Goal: Find specific page/section: Find specific page/section

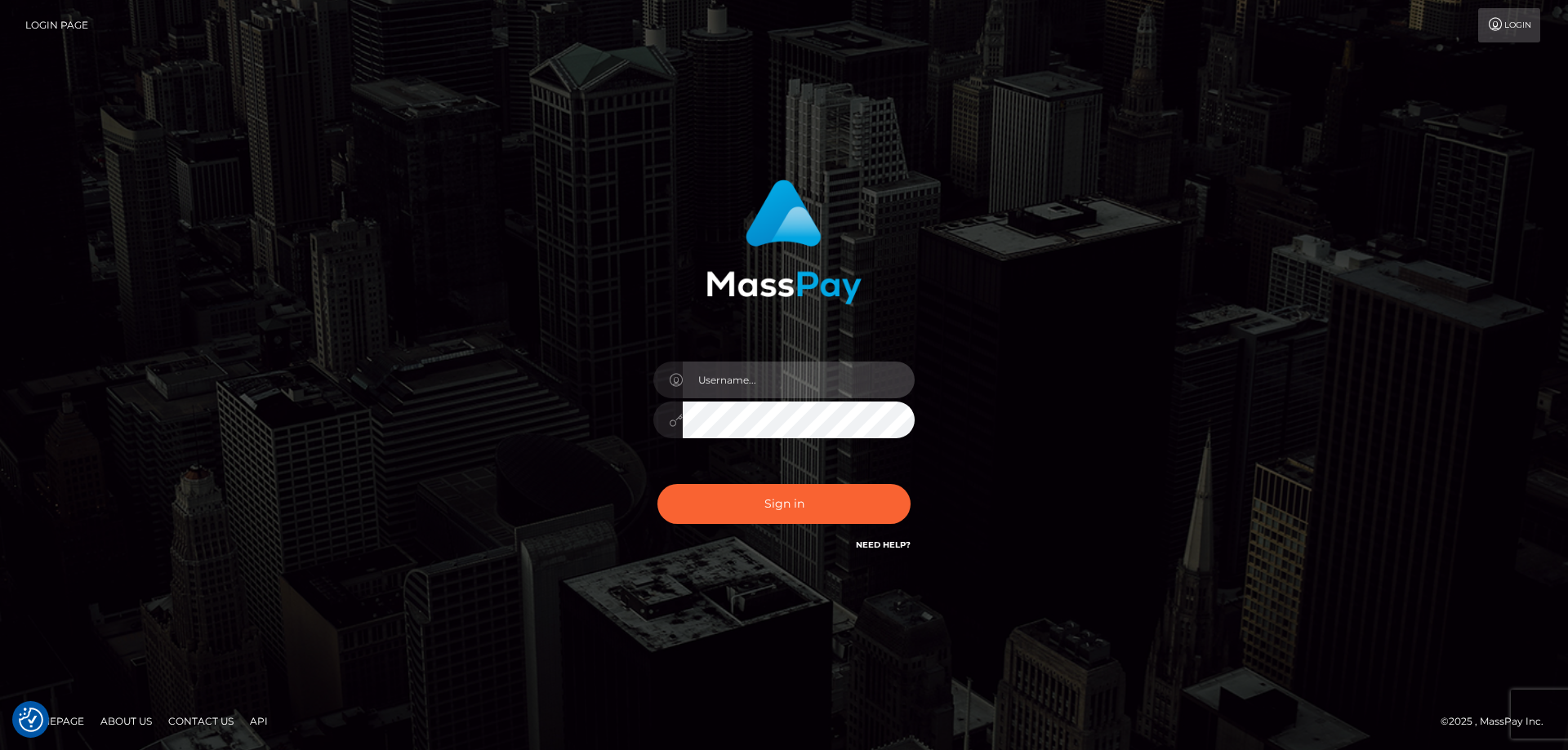
type input "[PERSON_NAME].Cirnat"
click at [911, 481] on div at bounding box center [763, 531] width 335 height 186
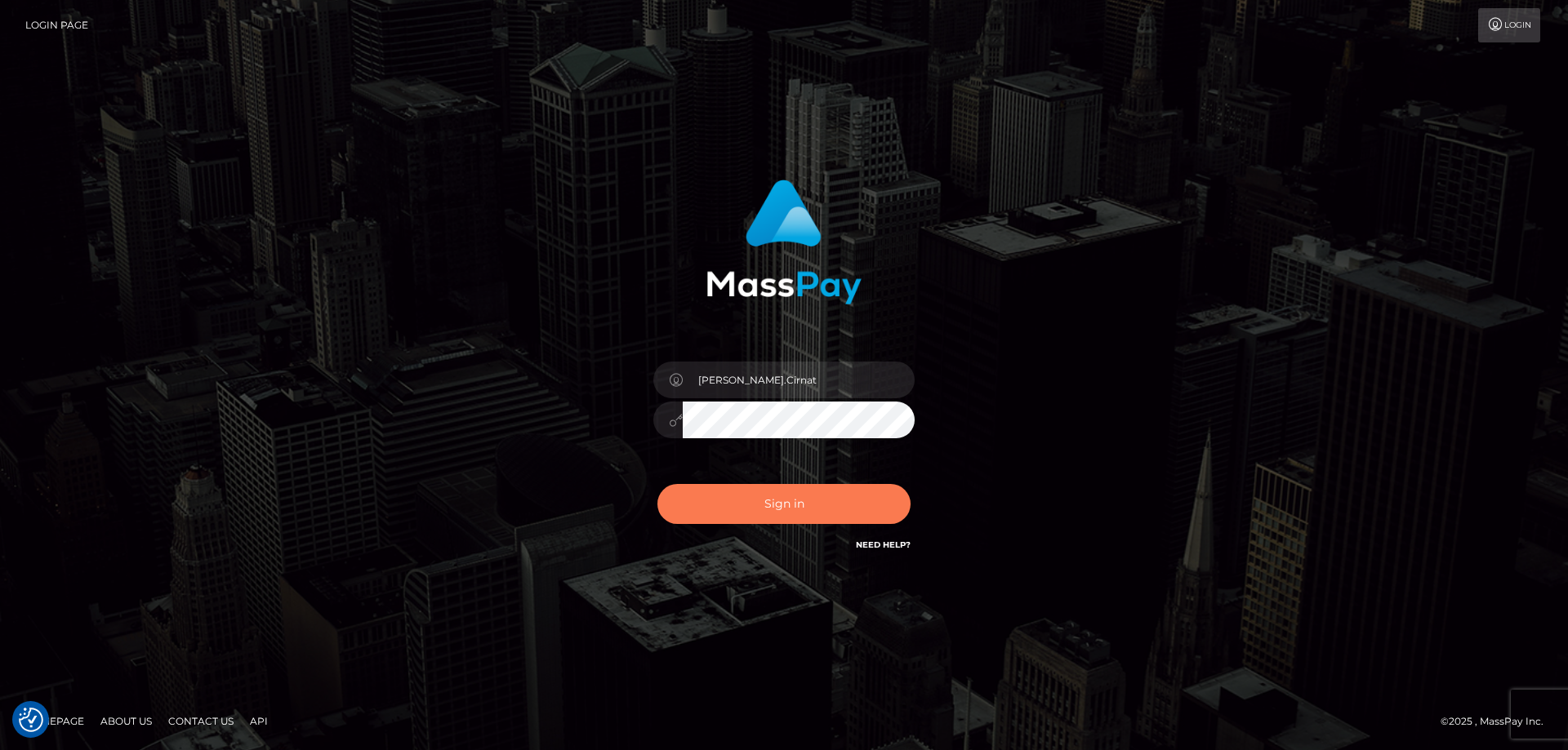
click at [789, 508] on button "Sign in" at bounding box center [784, 504] width 253 height 40
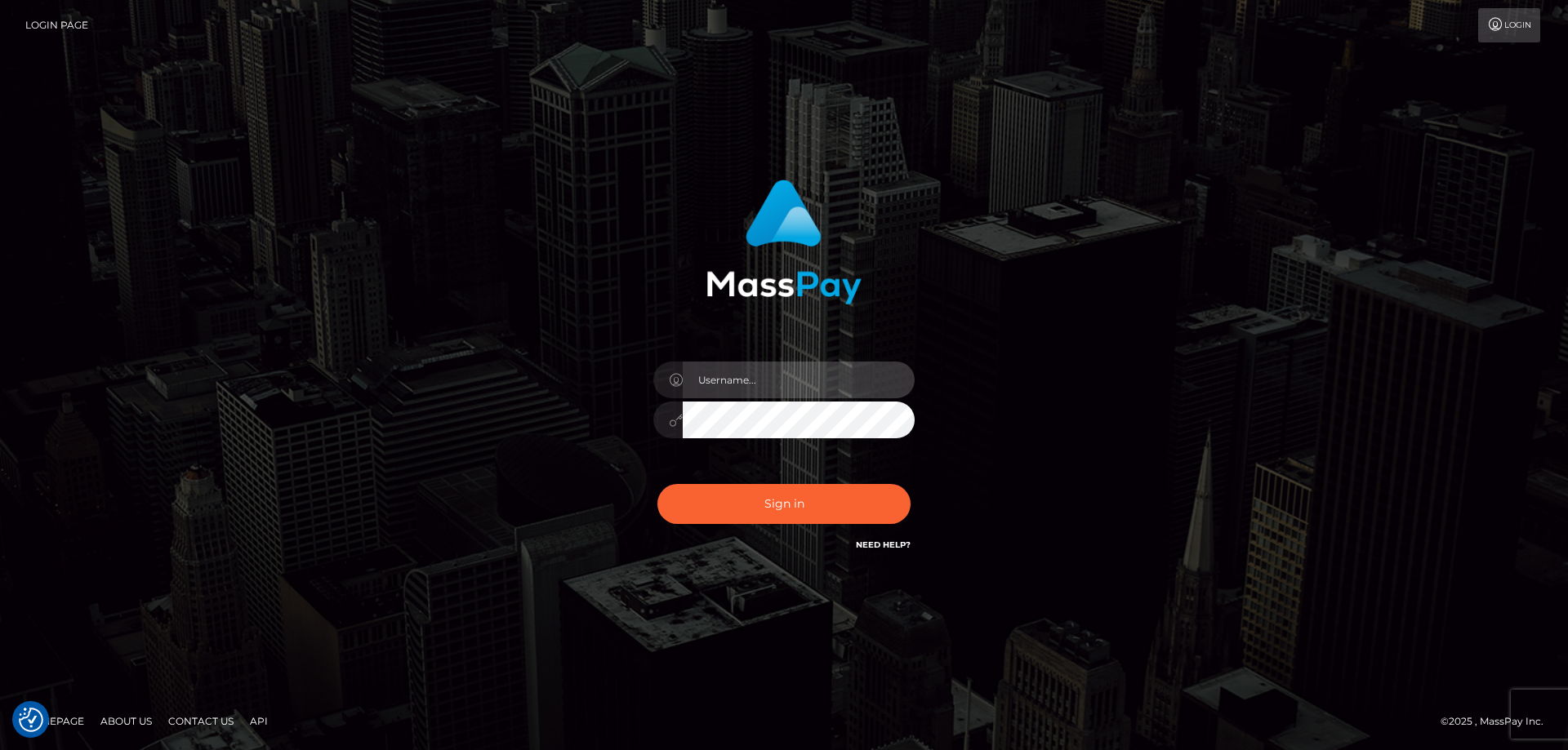
type input "[PERSON_NAME].Cirnat"
click at [914, 471] on div at bounding box center [763, 531] width 335 height 186
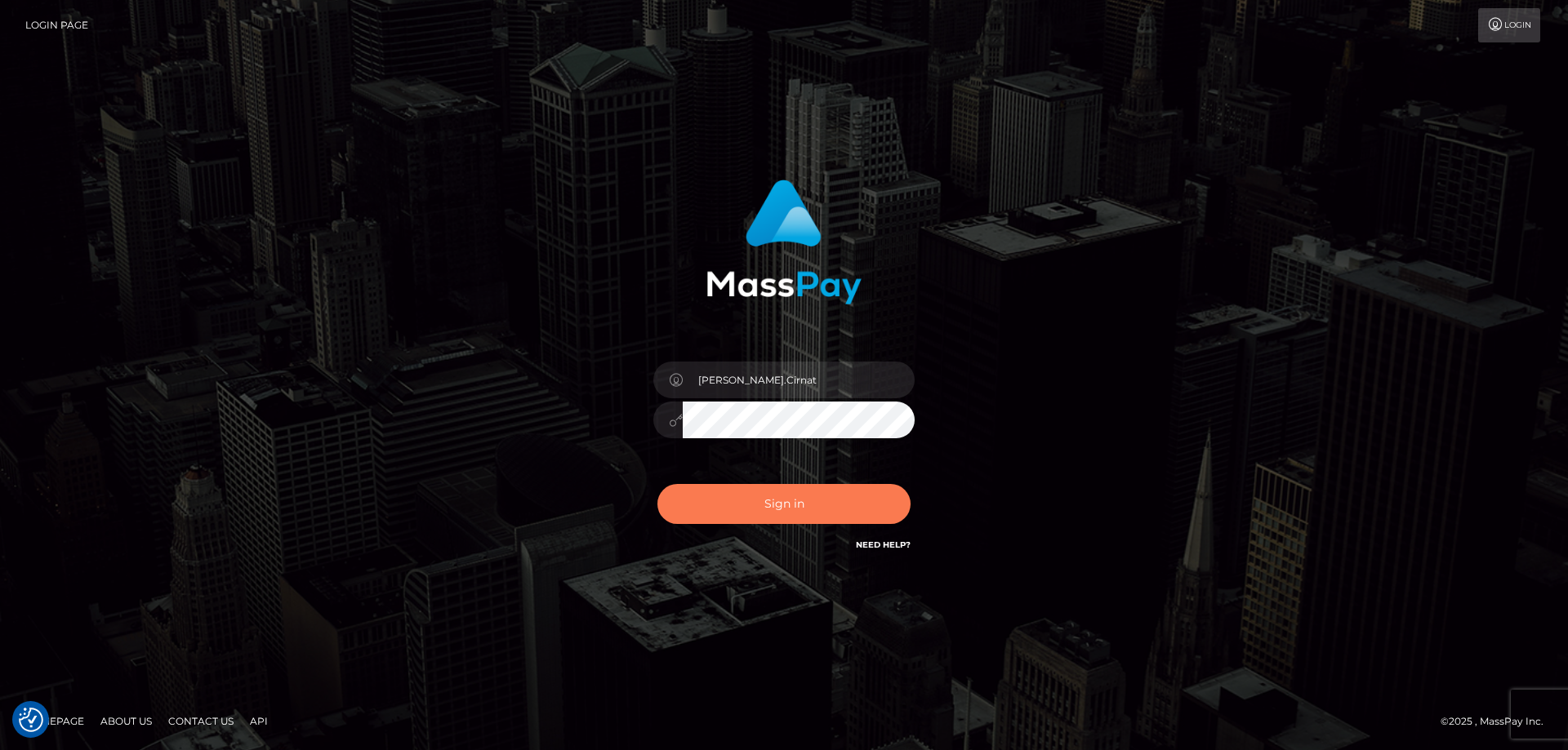
drag, startPoint x: 812, startPoint y: 513, endPoint x: 723, endPoint y: 512, distance: 89.0
click at [811, 513] on button "Sign in" at bounding box center [784, 504] width 253 height 40
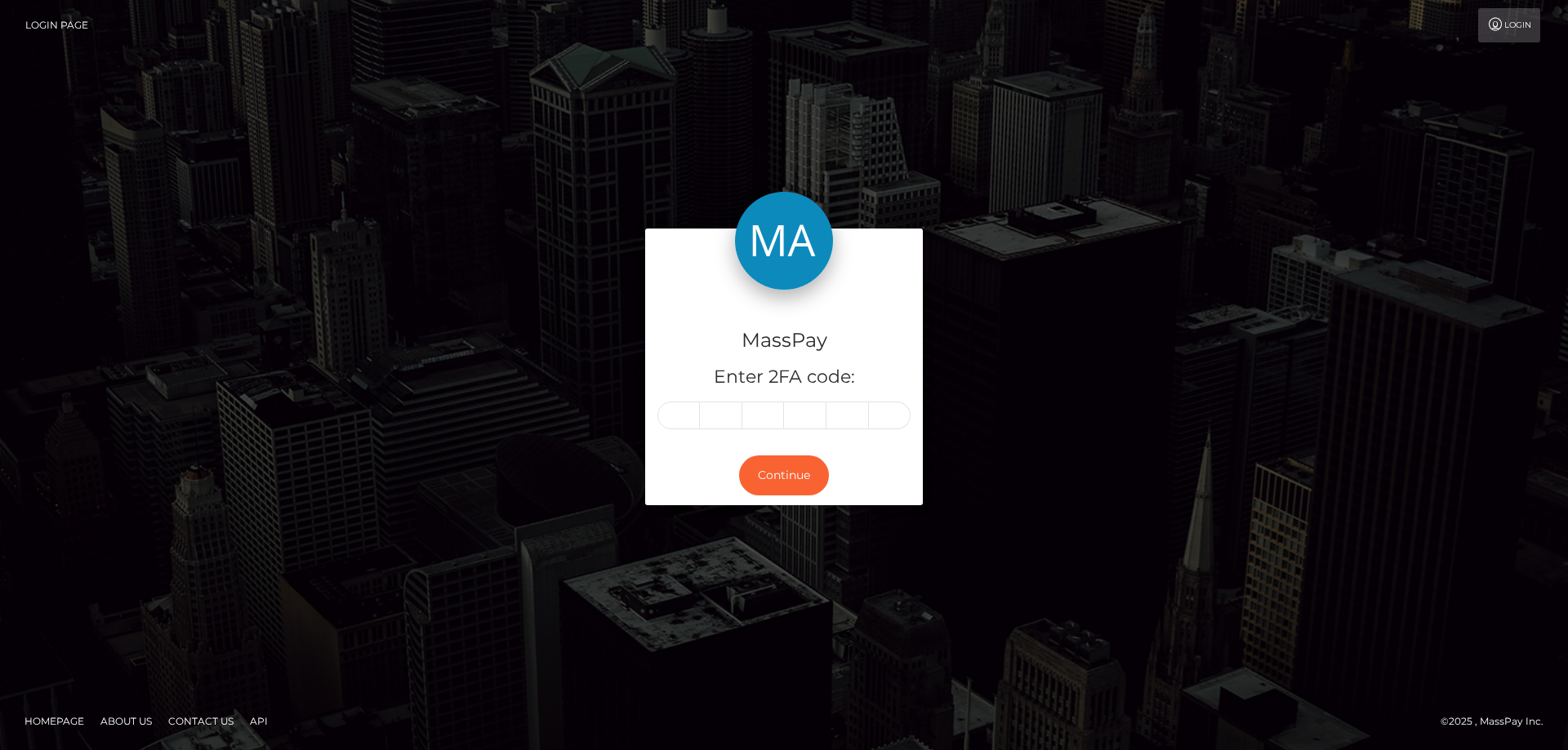
click at [677, 407] on input "text" at bounding box center [678, 415] width 42 height 27
type input "6"
type input "9"
type input "3"
type input "5"
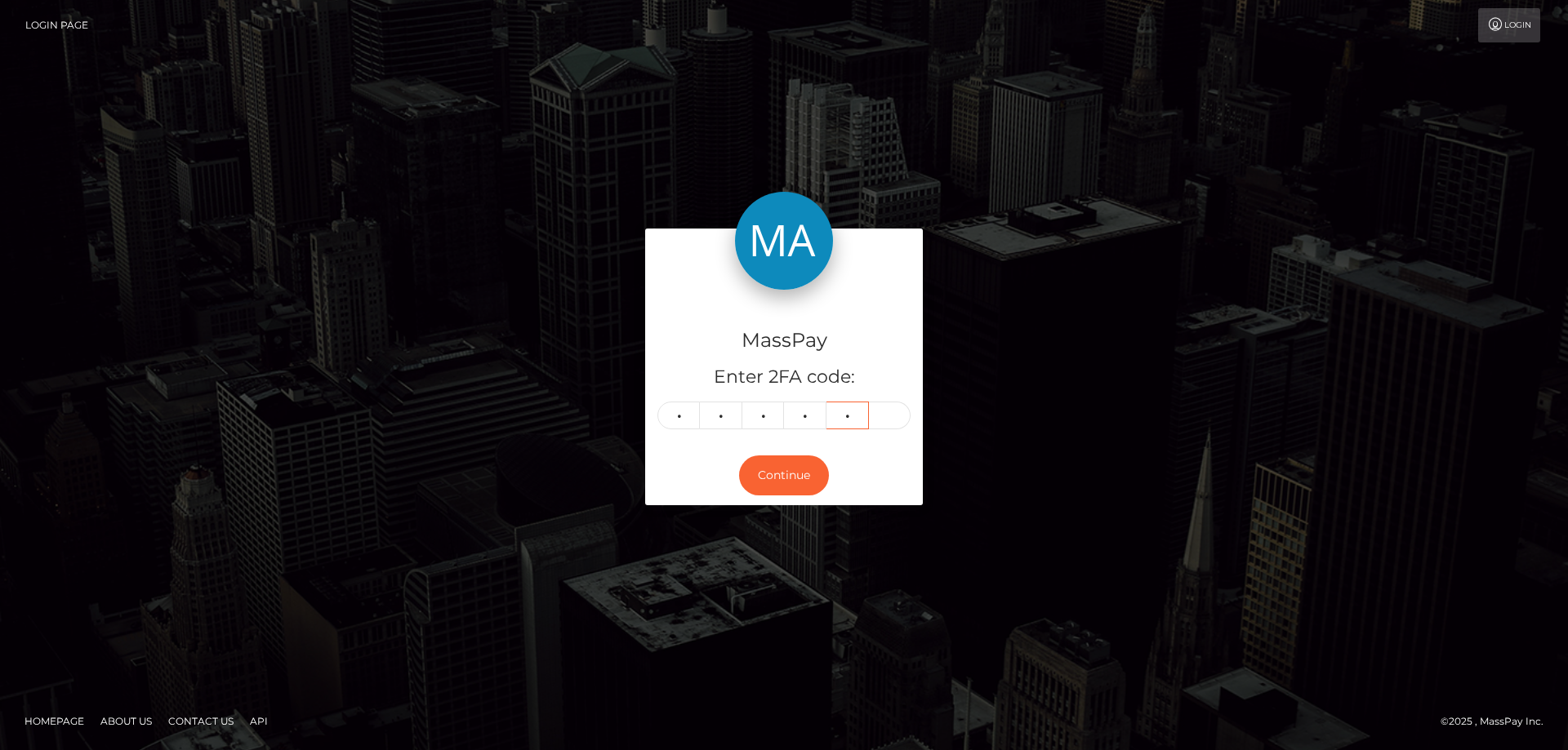
type input "2"
type input "1"
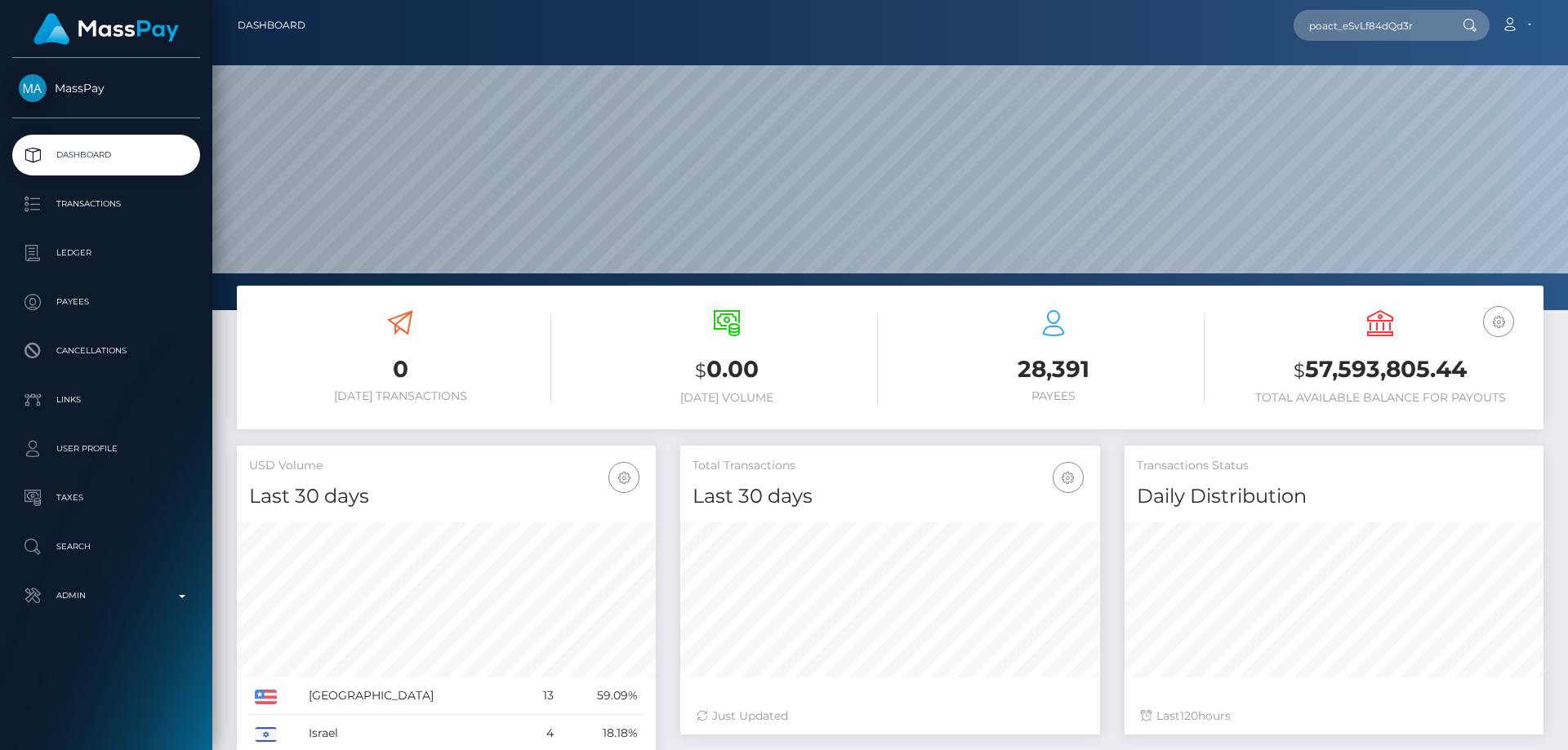
scroll to position [290, 420]
type input "poact_eSvLf84dQd3r"
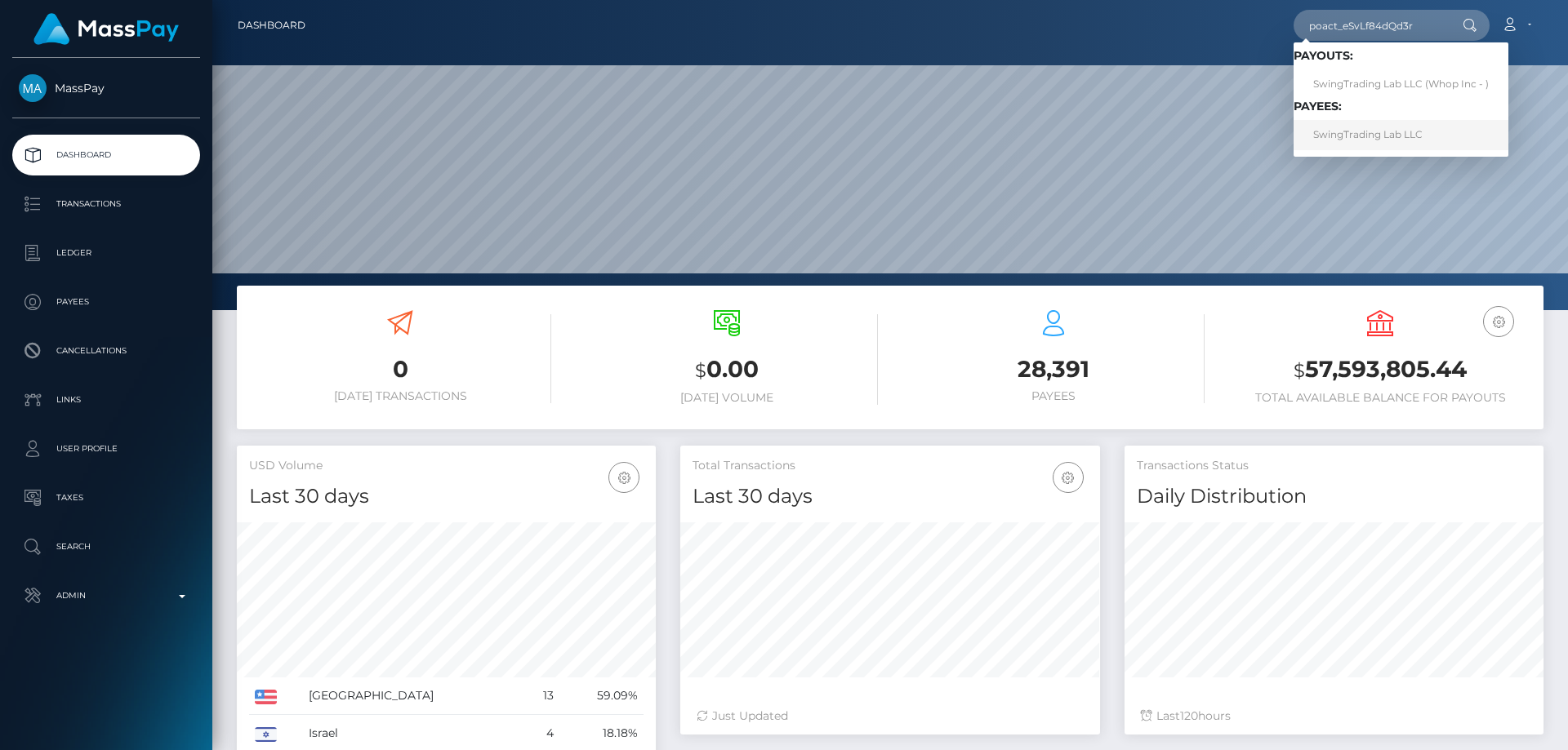
click at [1362, 132] on link "SwingTrading Lab LLC" at bounding box center [1401, 135] width 215 height 30
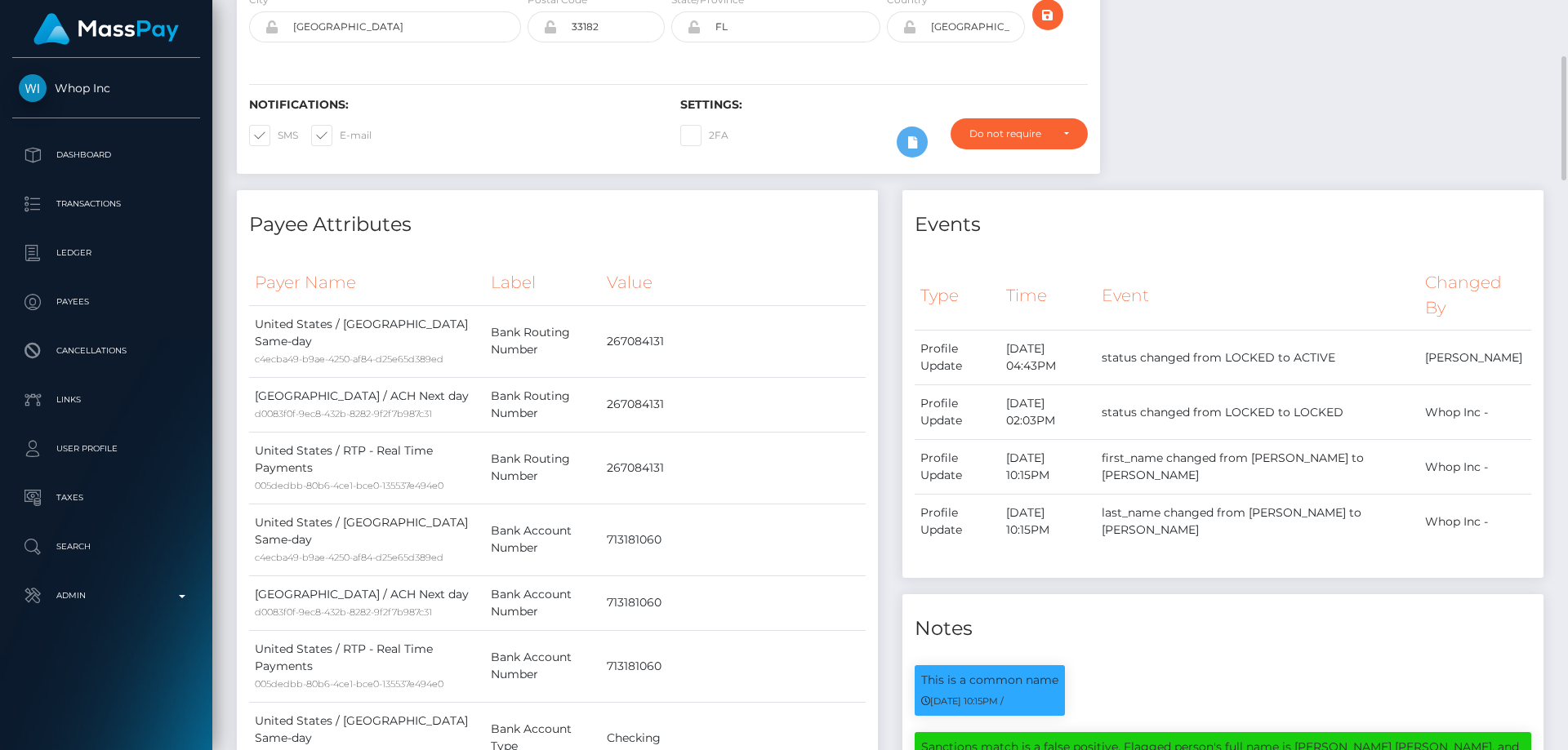
scroll to position [15, 0]
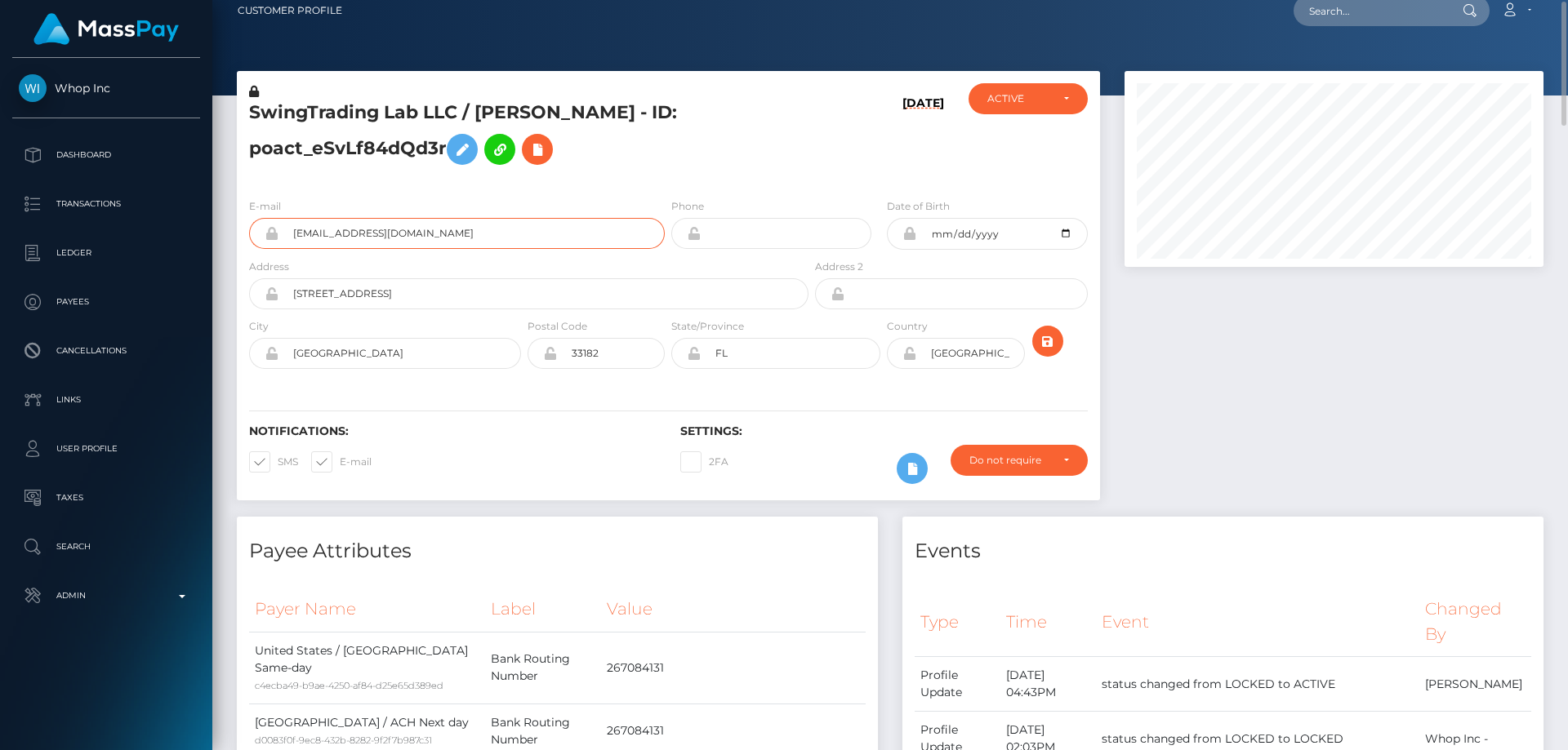
drag, startPoint x: 500, startPoint y: 226, endPoint x: 286, endPoint y: 234, distance: 214.1
click at [286, 234] on input "[EMAIL_ADDRESS][DOMAIN_NAME]" at bounding box center [471, 233] width 386 height 31
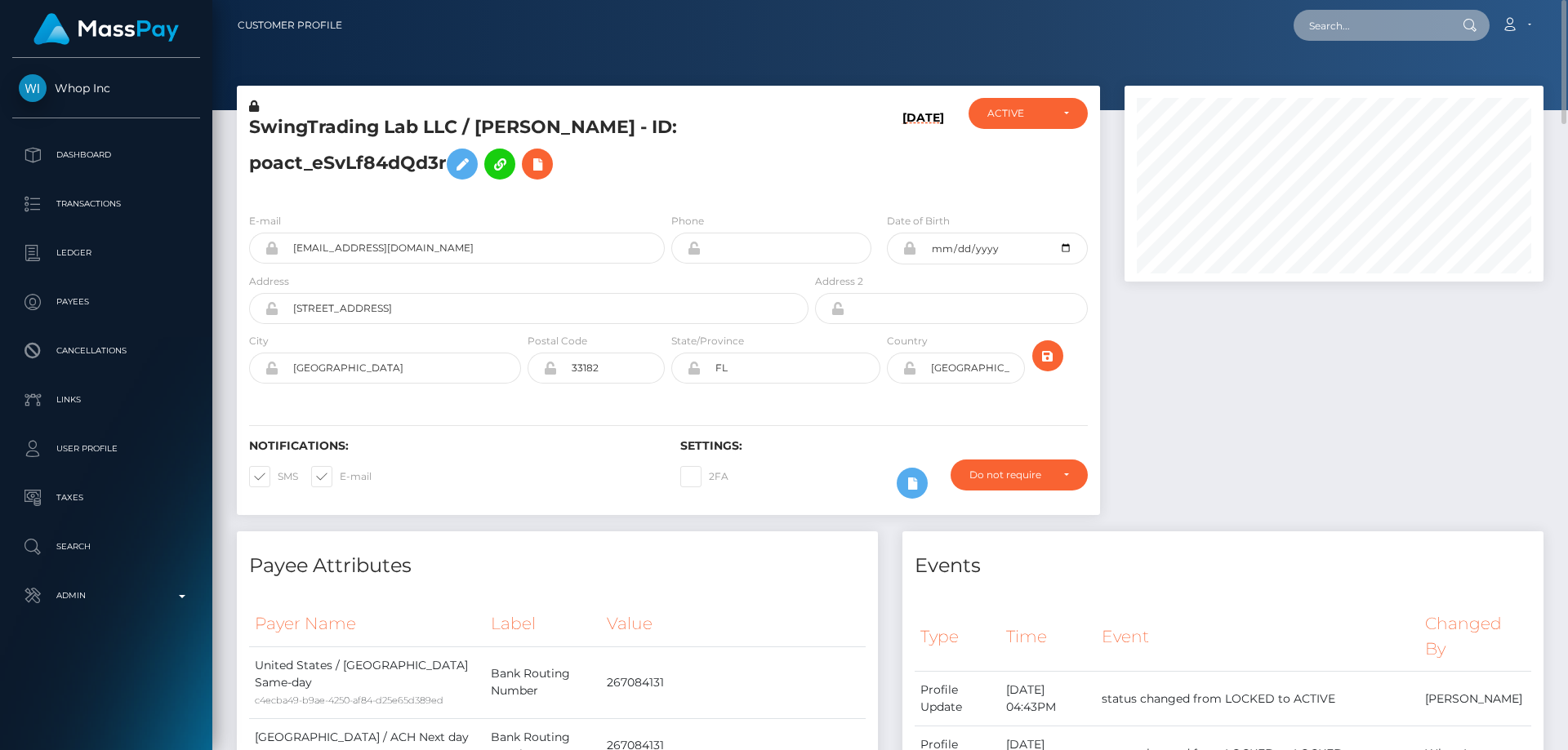
paste input "[EMAIL_ADDRESS][DOMAIN_NAME]"
type input "[EMAIL_ADDRESS][DOMAIN_NAME]"
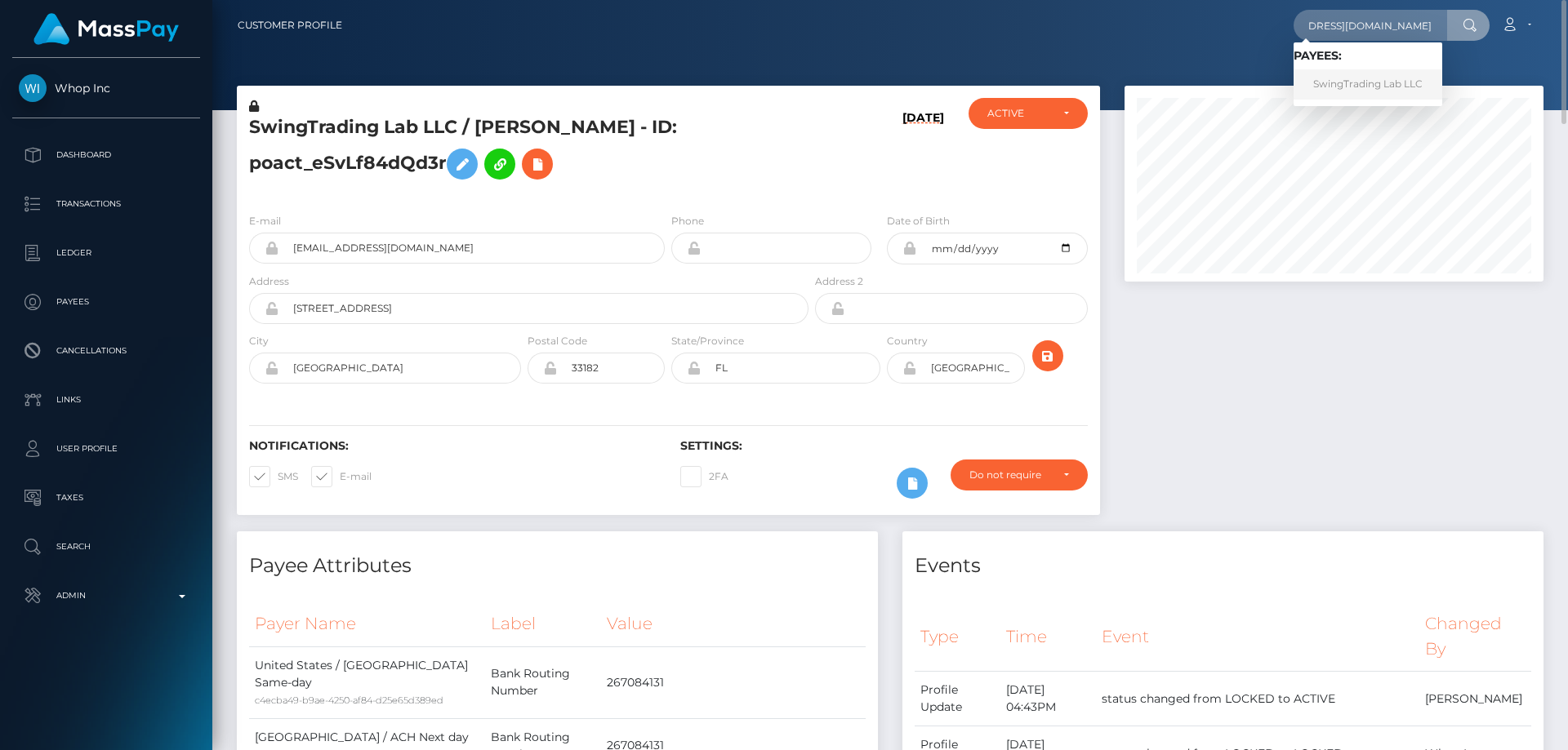
click at [1356, 88] on link "SwingTrading Lab LLC" at bounding box center [1367, 85] width 148 height 30
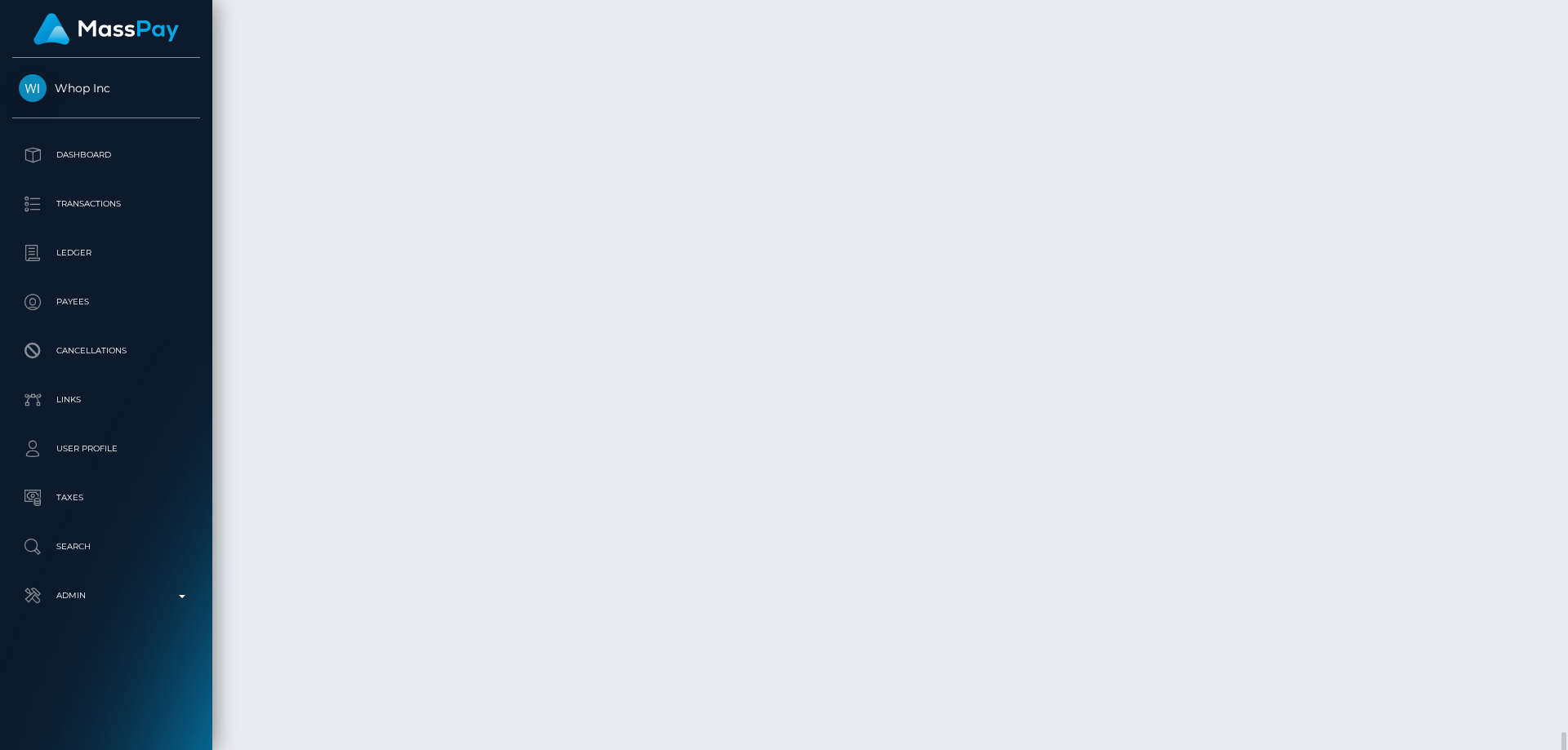
scroll to position [3673, 0]
